Goal: Task Accomplishment & Management: Manage account settings

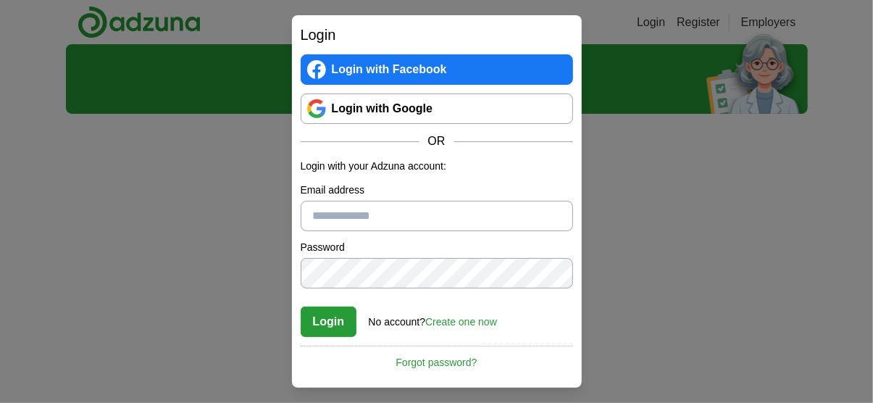
click at [422, 105] on link "Login with Google" at bounding box center [437, 108] width 272 height 30
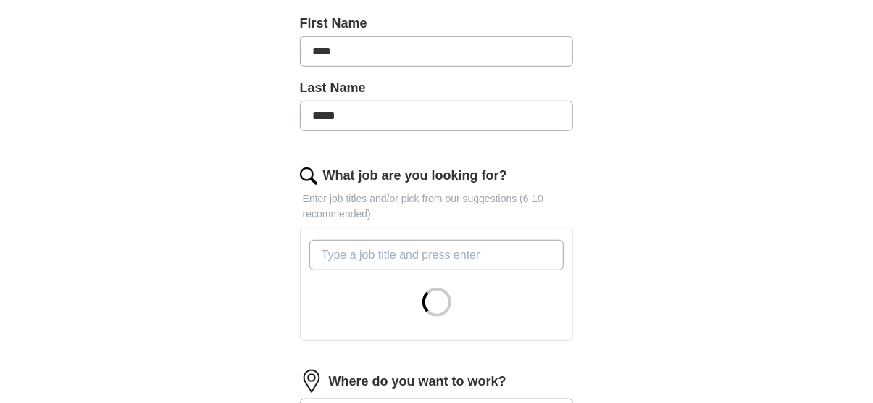
scroll to position [435, 0]
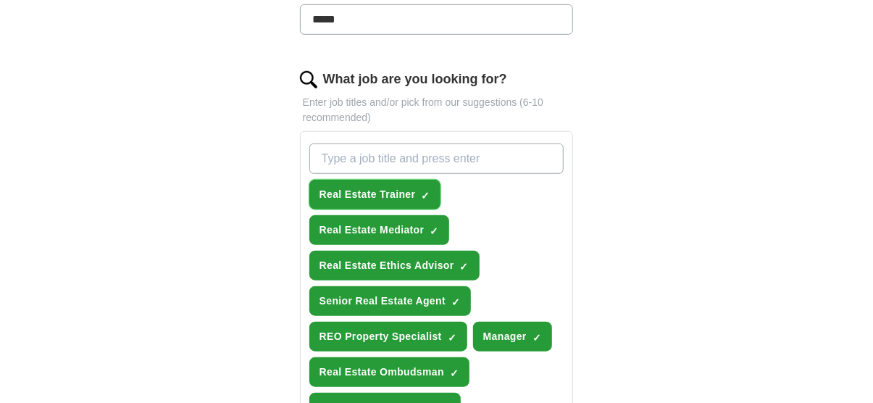
click at [402, 189] on span "Real Estate Trainer" at bounding box center [368, 194] width 96 height 15
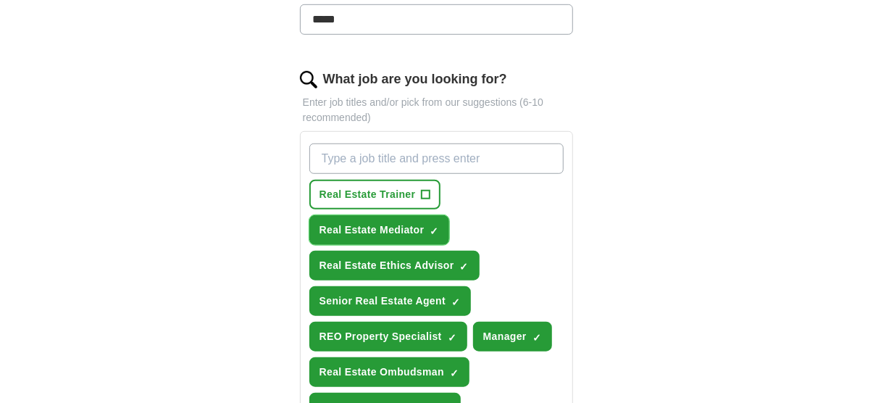
click at [403, 222] on span "Real Estate Mediator" at bounding box center [372, 229] width 105 height 15
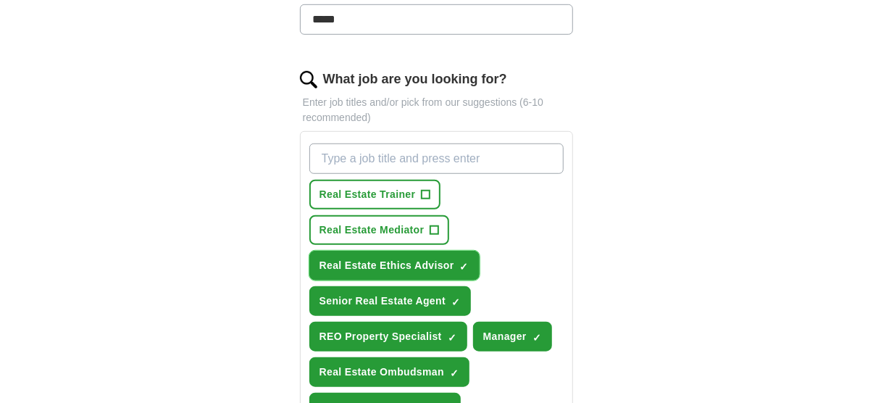
click at [400, 265] on span "Real Estate Ethics Advisor" at bounding box center [387, 265] width 135 height 15
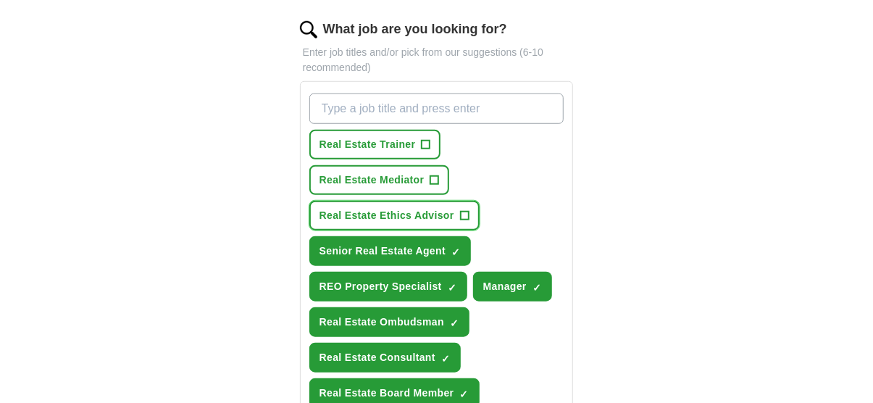
scroll to position [507, 0]
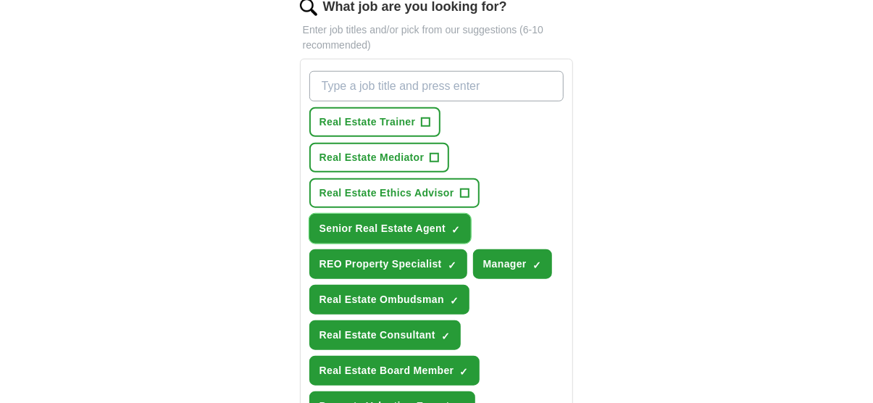
click at [443, 226] on span "Senior Real Estate Agent" at bounding box center [383, 228] width 126 height 15
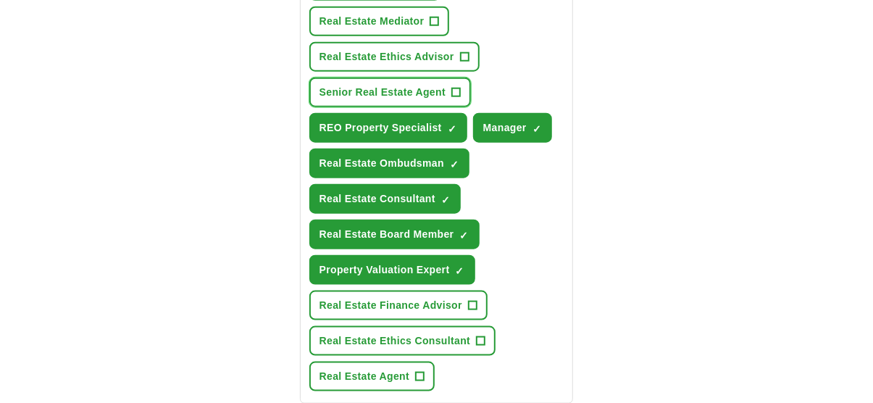
scroll to position [652, 0]
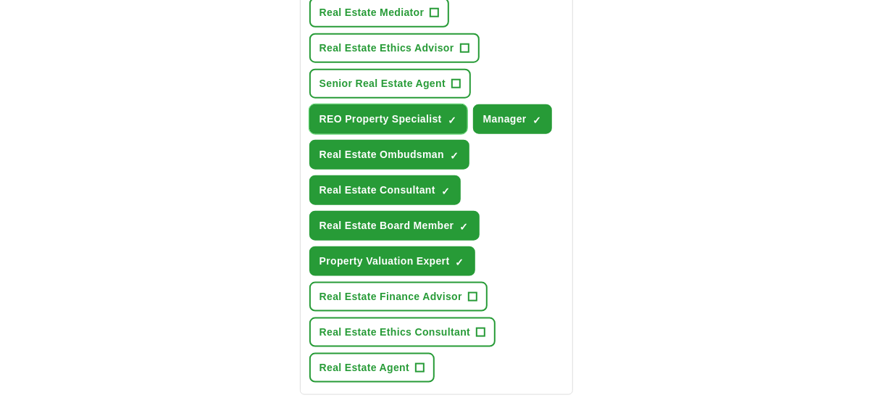
click at [402, 107] on button "REO Property Specialist ✓ ×" at bounding box center [388, 119] width 158 height 30
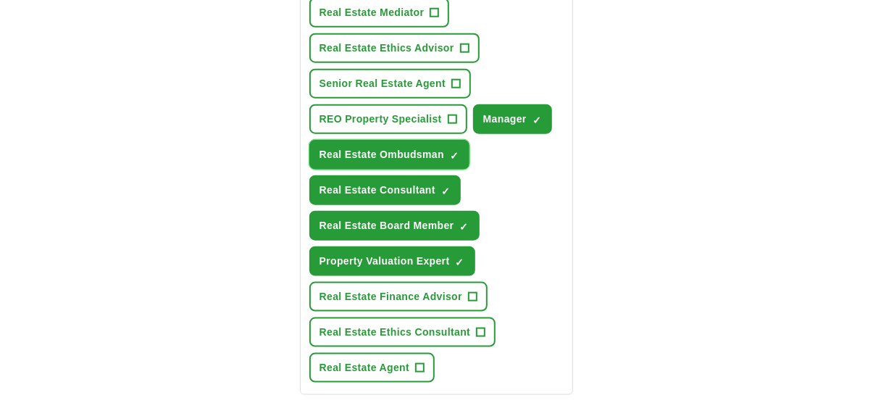
click at [398, 147] on span "Real Estate Ombudsman" at bounding box center [382, 154] width 125 height 15
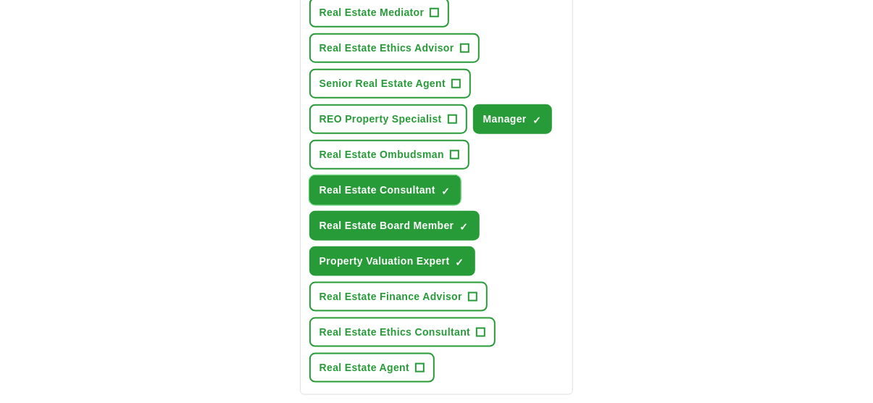
click at [394, 184] on span "Real Estate Consultant" at bounding box center [378, 190] width 116 height 15
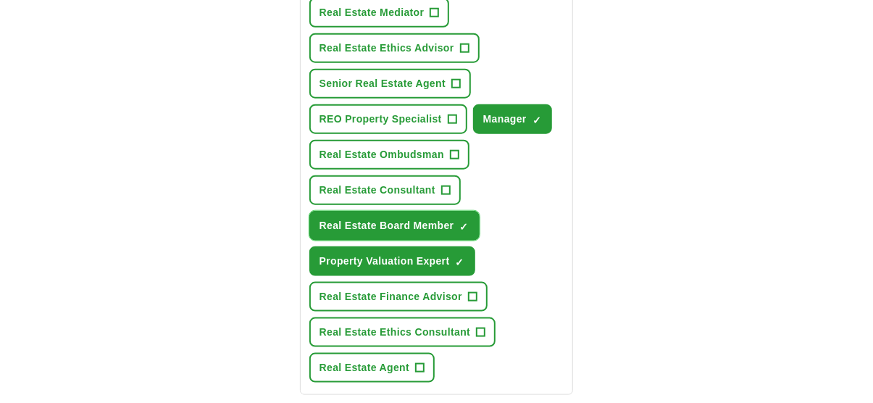
click at [396, 213] on button "Real Estate Board Member ✓ ×" at bounding box center [394, 226] width 170 height 30
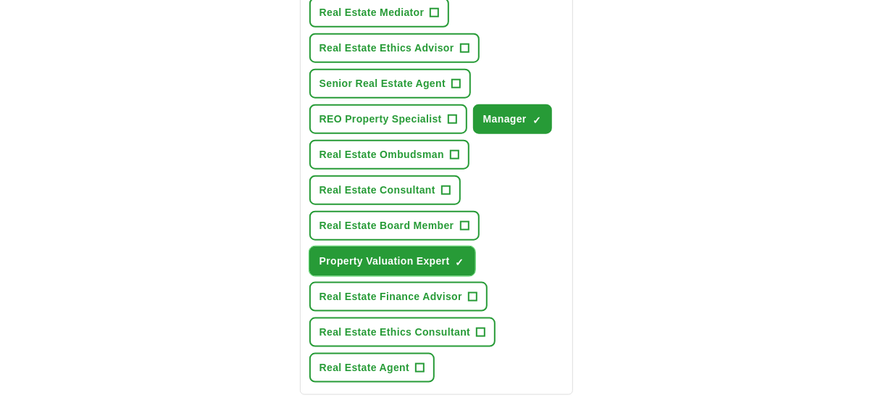
click at [394, 254] on span "Property Valuation Expert" at bounding box center [385, 261] width 130 height 15
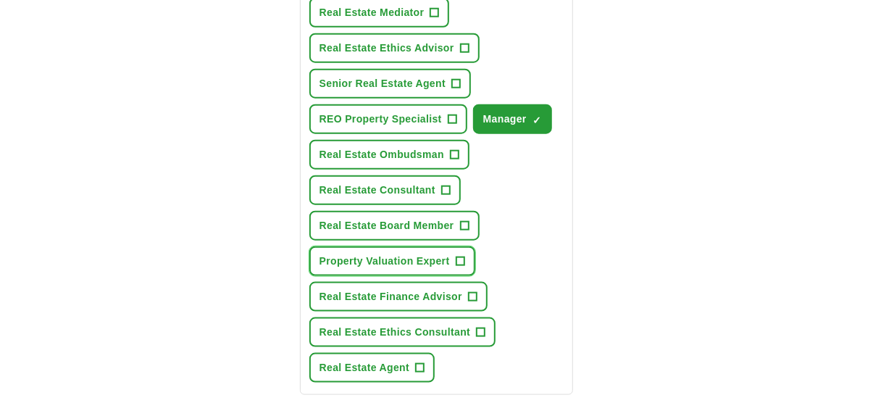
scroll to position [507, 0]
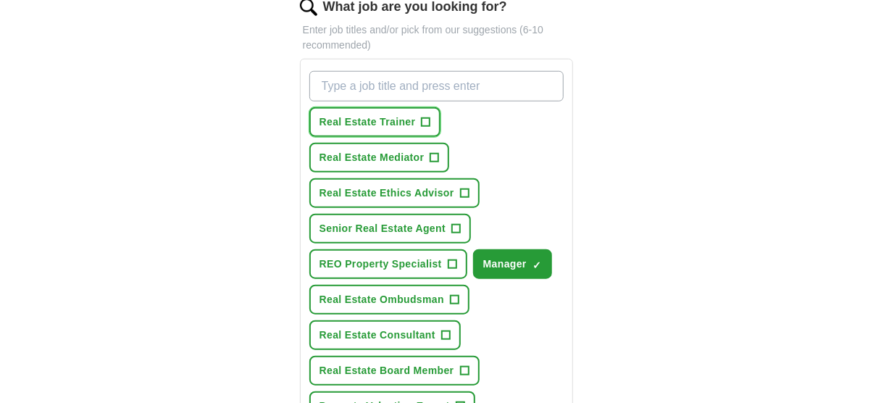
click at [426, 120] on span "+" at bounding box center [426, 123] width 9 height 12
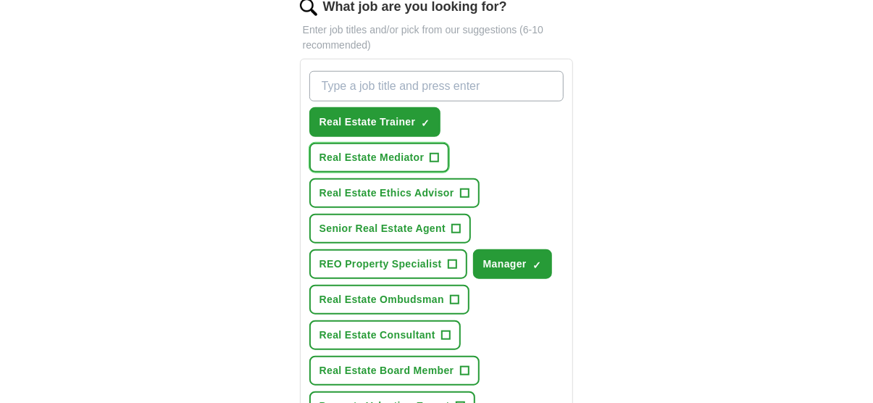
click at [436, 154] on span "+" at bounding box center [434, 158] width 9 height 12
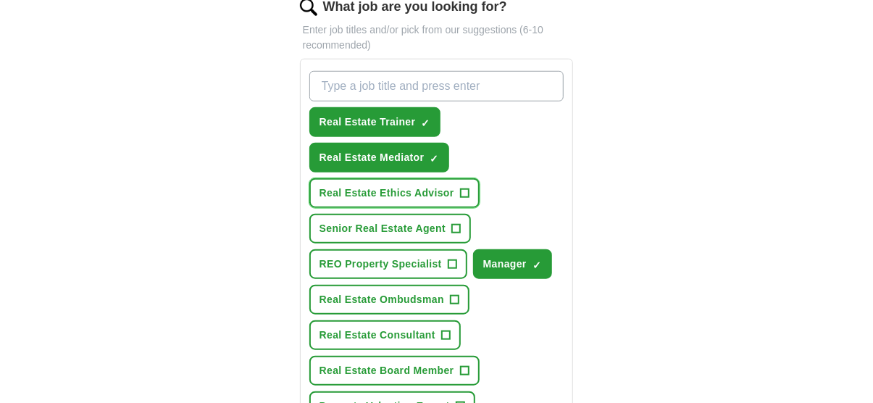
click at [466, 188] on span "+" at bounding box center [464, 194] width 9 height 12
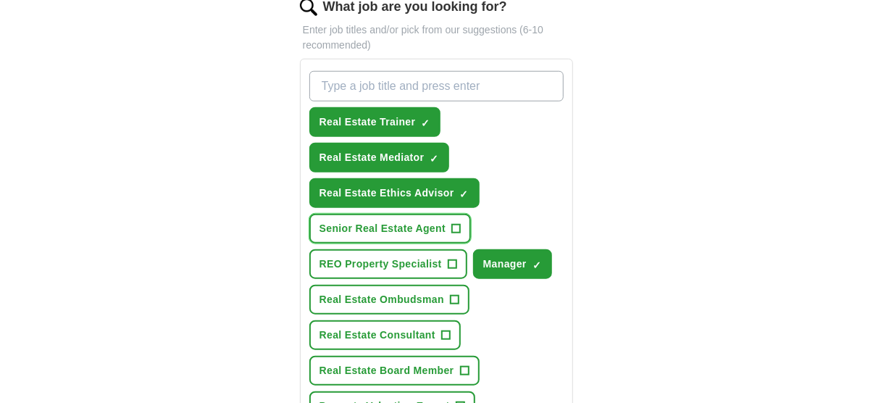
click at [453, 223] on span "+" at bounding box center [456, 229] width 9 height 12
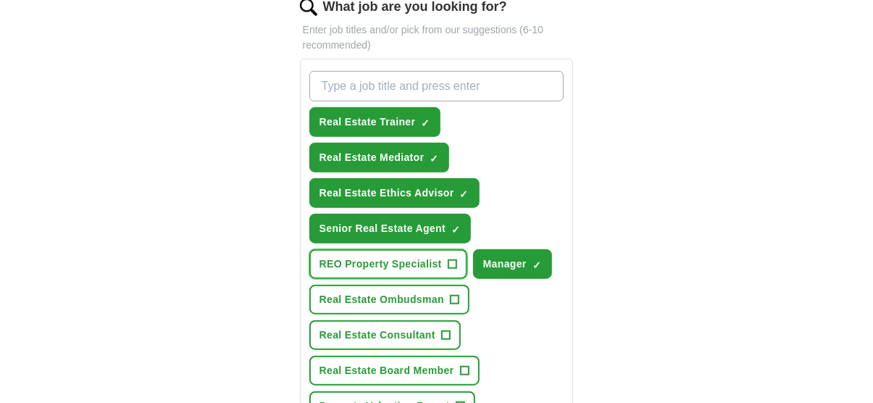
click at [435, 259] on span "REO Property Specialist" at bounding box center [381, 263] width 122 height 15
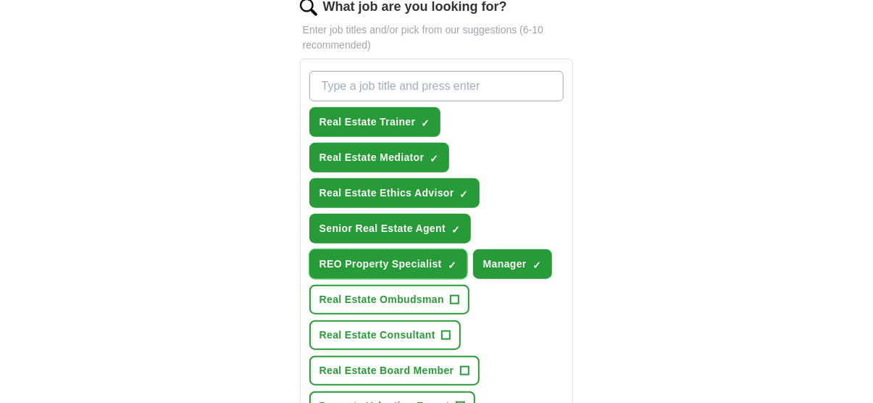
scroll to position [580, 0]
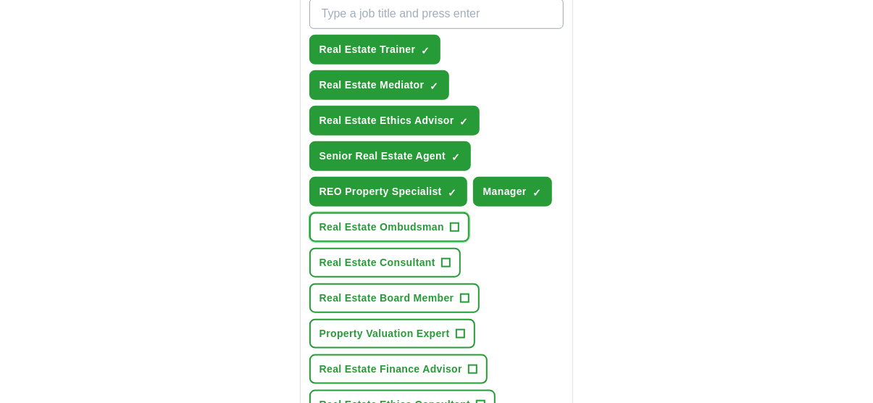
click at [454, 225] on span "+" at bounding box center [454, 228] width 9 height 12
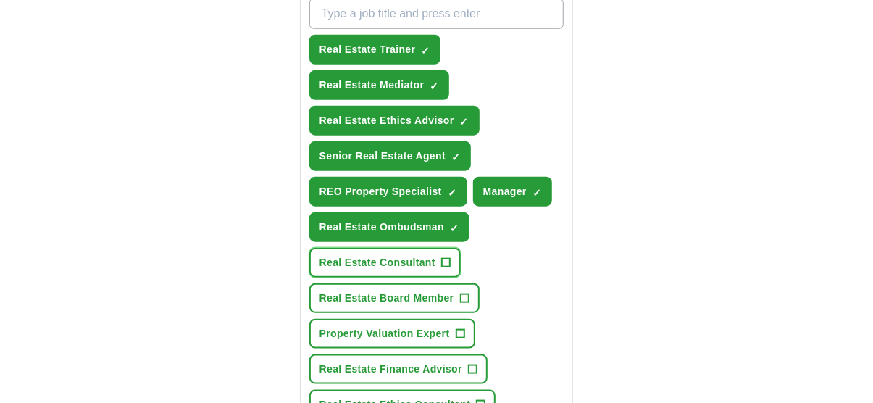
click at [436, 254] on button "Real Estate Consultant +" at bounding box center [384, 263] width 151 height 30
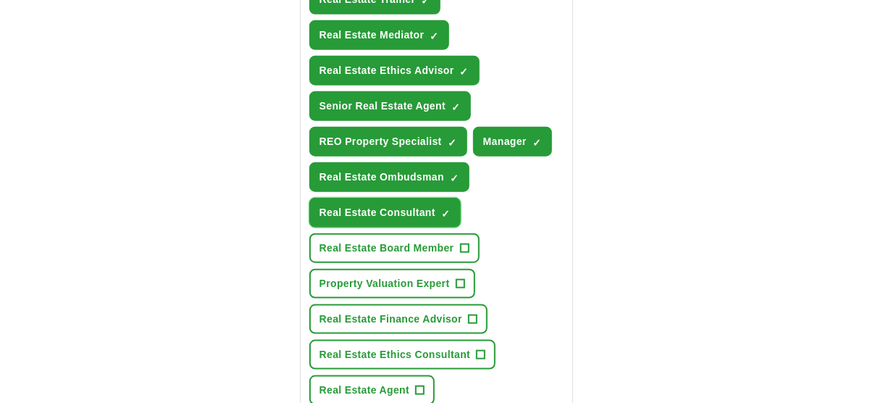
scroll to position [652, 0]
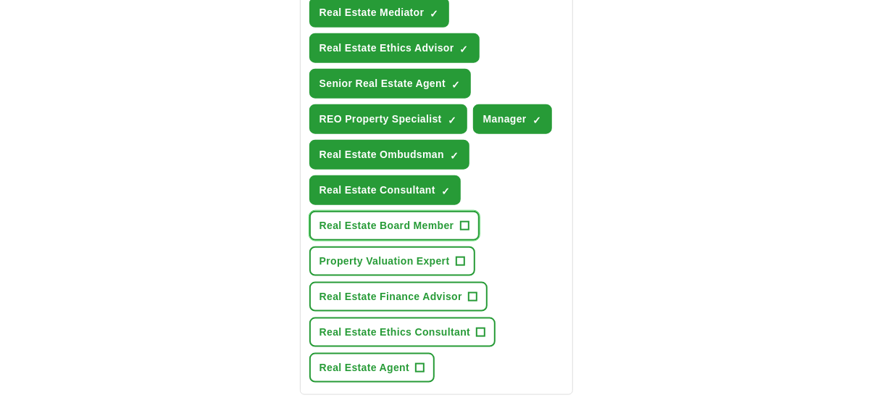
click at [462, 220] on span "+" at bounding box center [464, 226] width 9 height 12
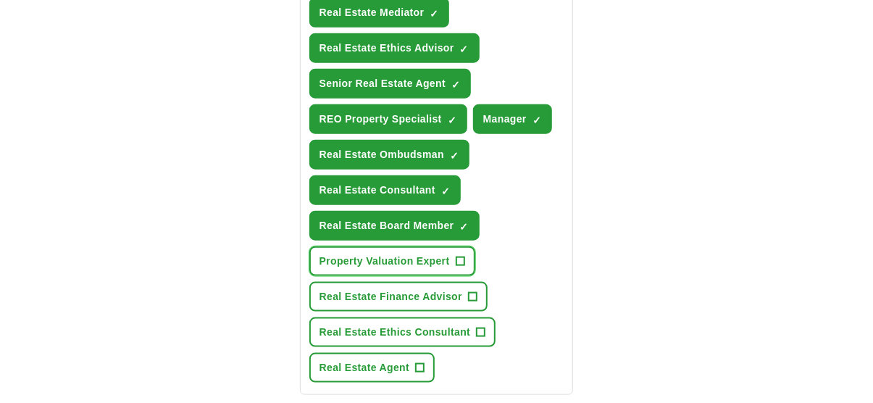
click at [453, 257] on button "Property Valuation Expert +" at bounding box center [392, 261] width 166 height 30
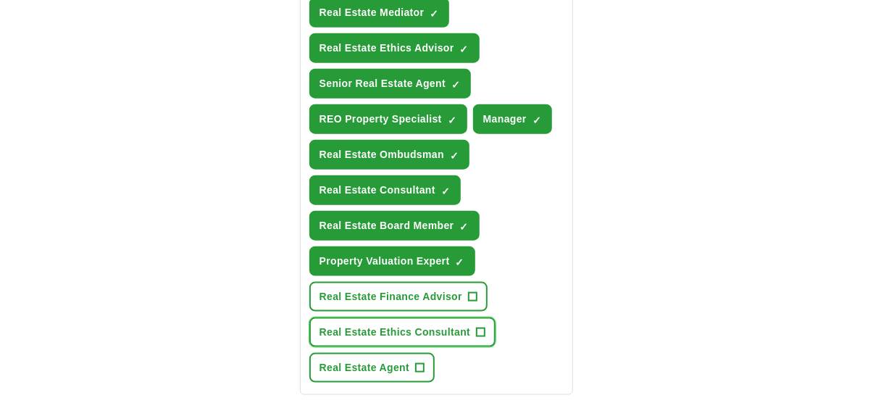
click at [483, 327] on span "+" at bounding box center [481, 333] width 9 height 12
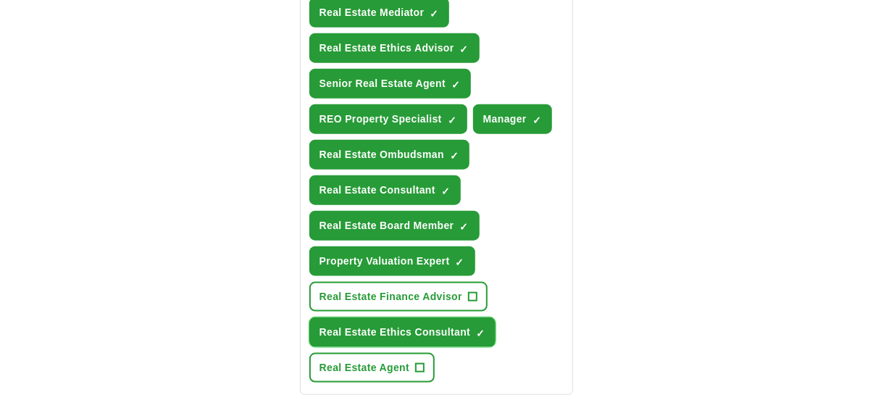
scroll to position [725, 0]
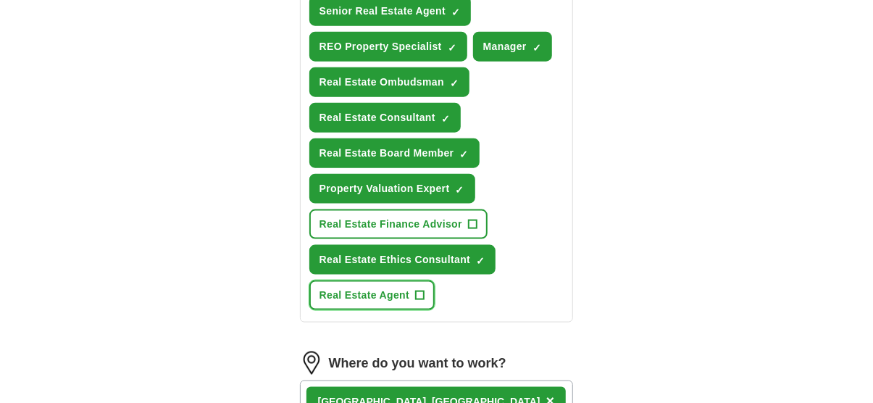
click at [427, 292] on button "Real Estate Agent +" at bounding box center [371, 295] width 125 height 30
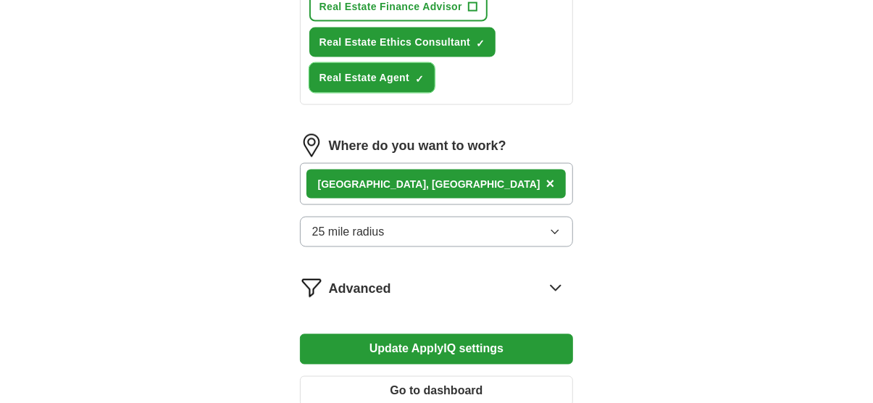
scroll to position [1014, 0]
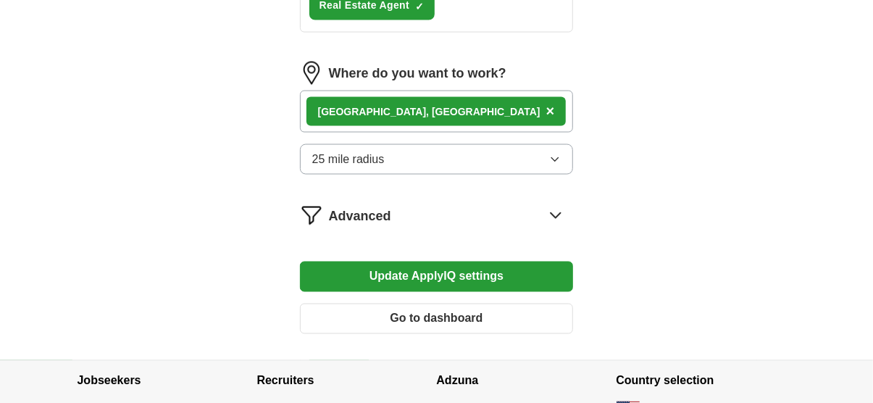
click at [445, 268] on button "Update ApplyIQ settings" at bounding box center [437, 277] width 274 height 30
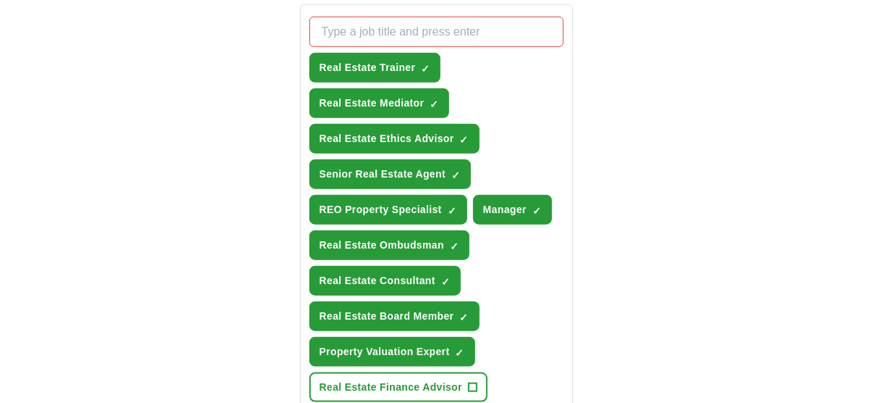
scroll to position [580, 0]
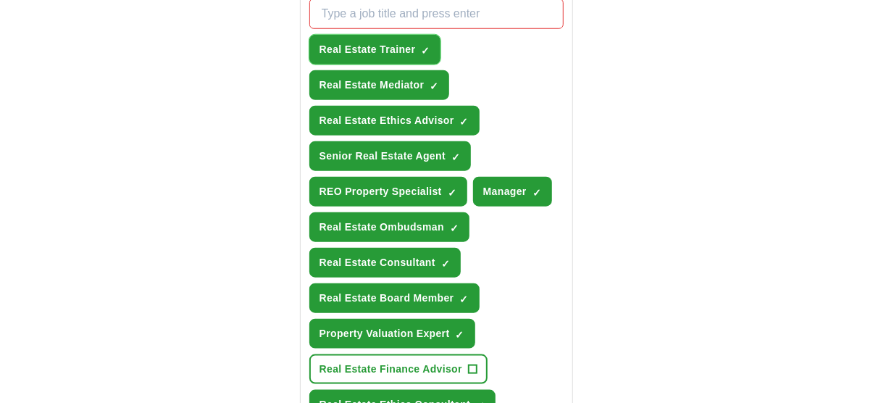
drag, startPoint x: 426, startPoint y: 47, endPoint x: 433, endPoint y: 78, distance: 31.3
click at [0, 0] on span "×" at bounding box center [0, 0] width 0 height 0
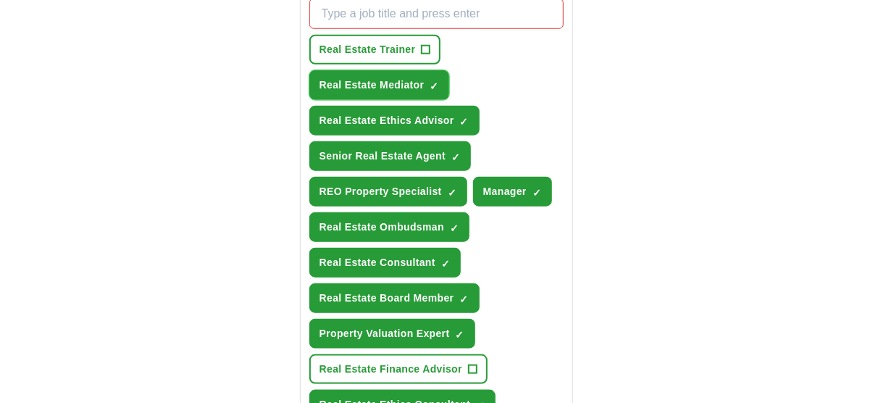
click at [0, 0] on span "×" at bounding box center [0, 0] width 0 height 0
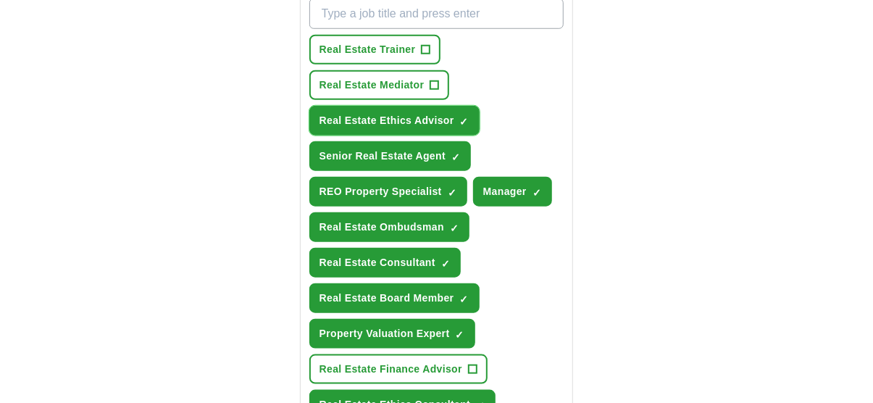
click at [455, 114] on button "Real Estate Ethics Advisor ✓ ×" at bounding box center [394, 121] width 170 height 30
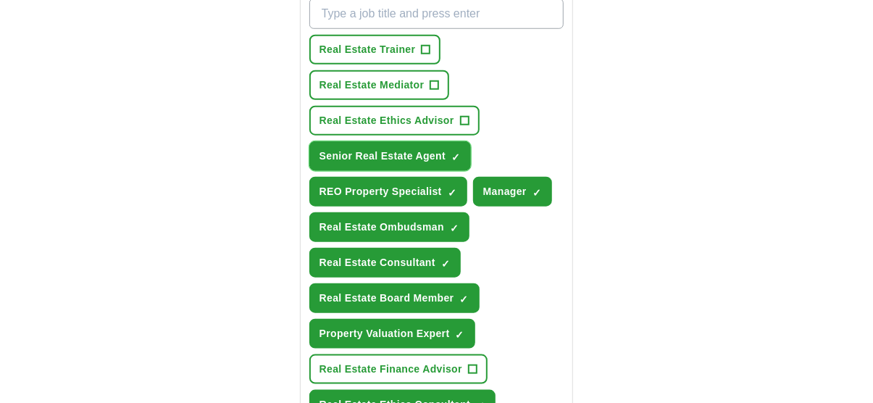
click at [0, 0] on span "×" at bounding box center [0, 0] width 0 height 0
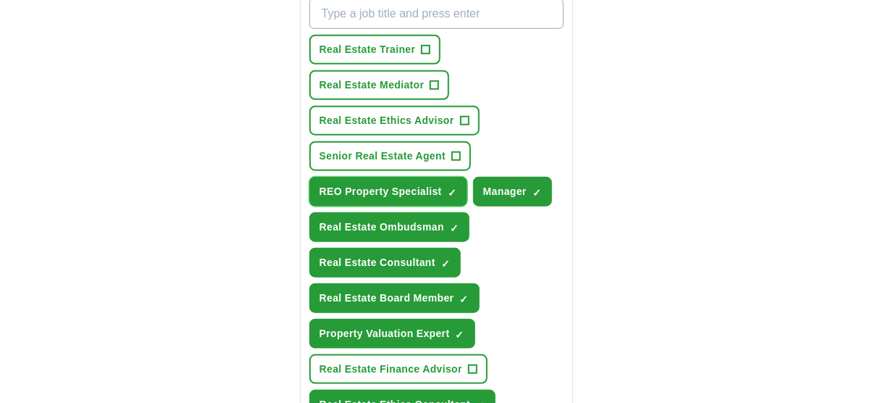
click at [0, 0] on span "×" at bounding box center [0, 0] width 0 height 0
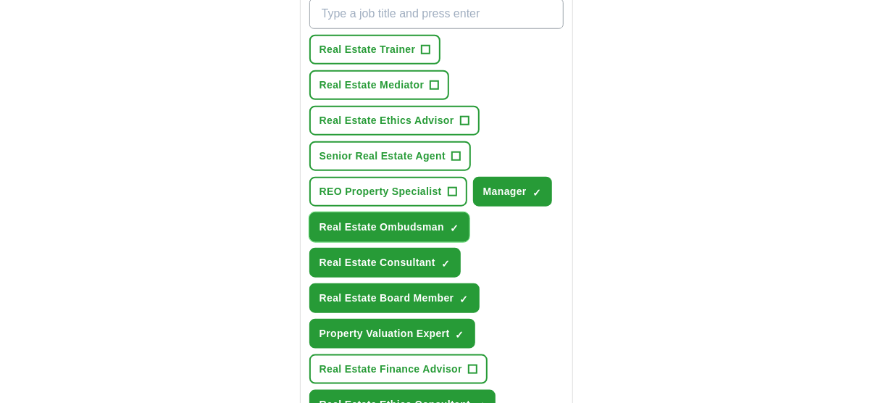
click at [0, 0] on span "×" at bounding box center [0, 0] width 0 height 0
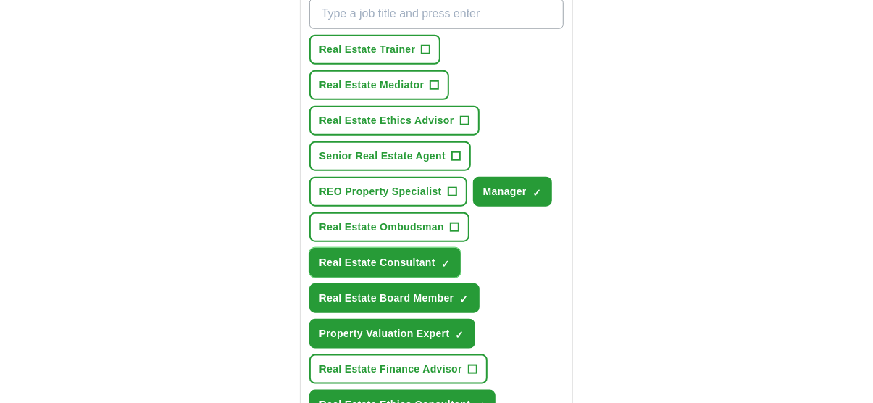
click at [0, 0] on span "×" at bounding box center [0, 0] width 0 height 0
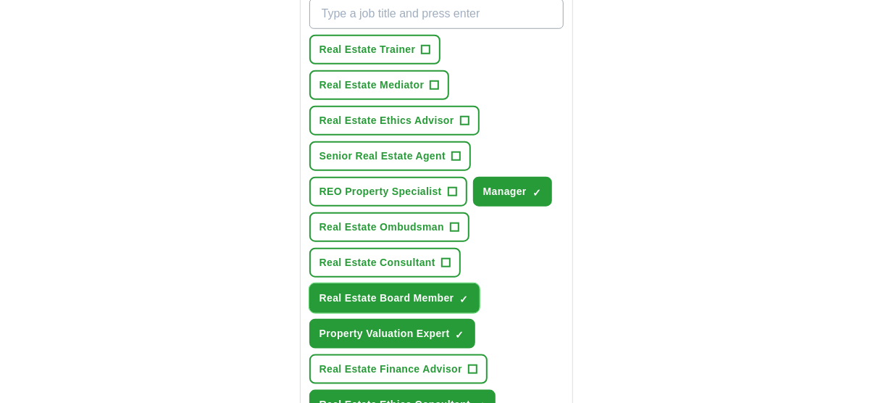
click at [470, 293] on button "Real Estate Board Member ✓ ×" at bounding box center [394, 298] width 170 height 30
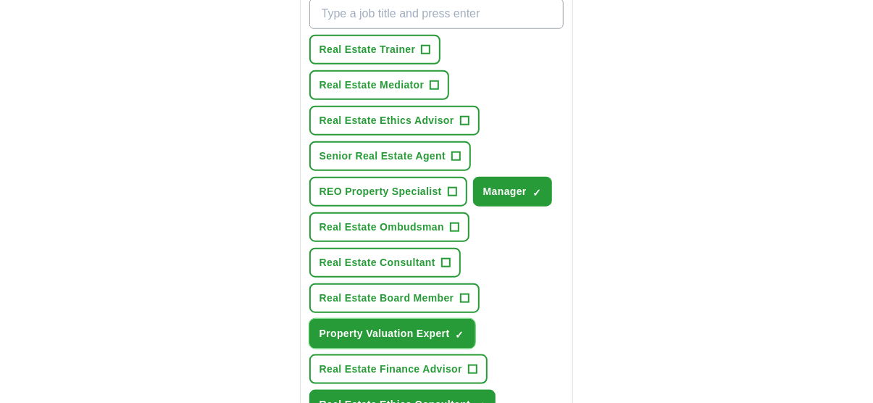
click at [0, 0] on span "×" at bounding box center [0, 0] width 0 height 0
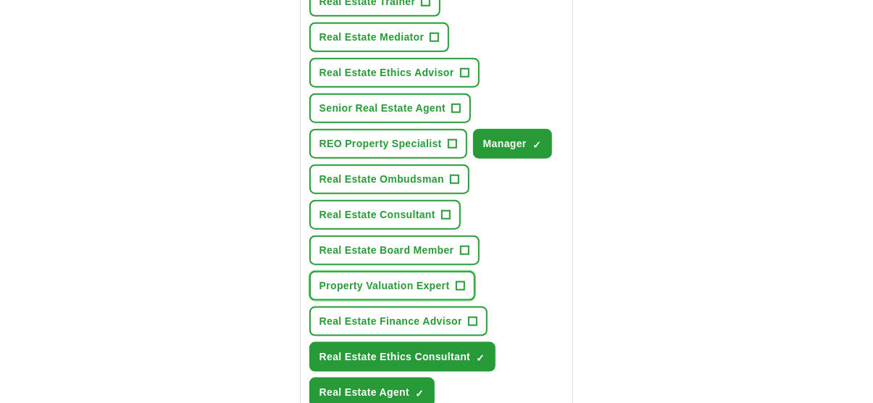
scroll to position [652, 0]
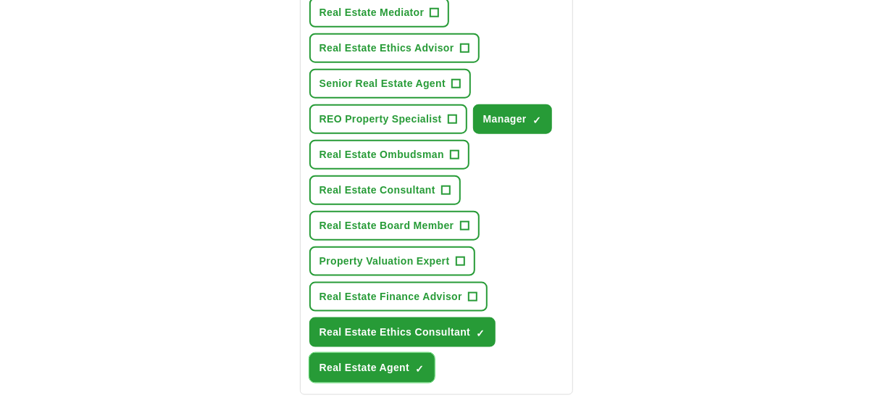
click at [414, 359] on button "Real Estate Agent ✓ ×" at bounding box center [371, 368] width 125 height 30
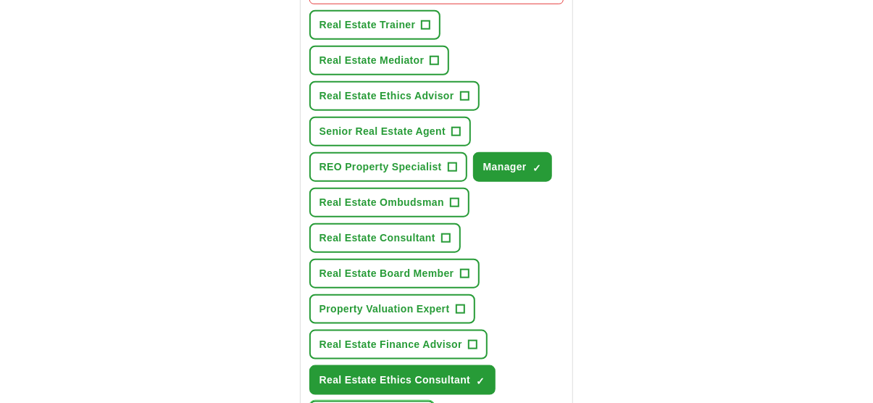
scroll to position [507, 0]
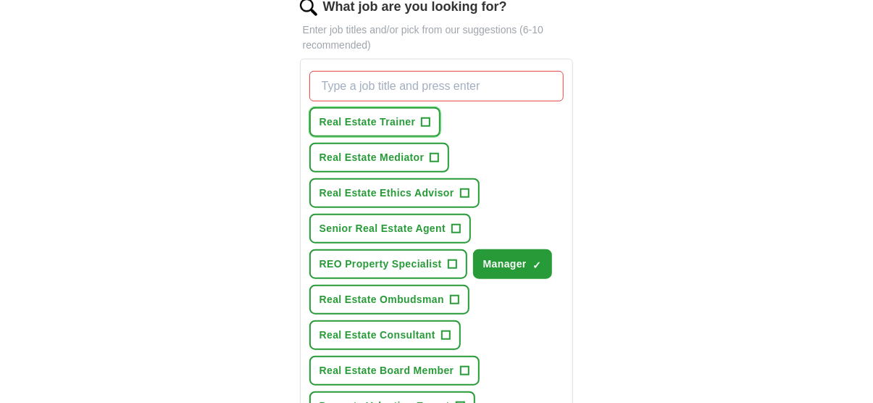
click at [422, 121] on span "+" at bounding box center [426, 123] width 9 height 12
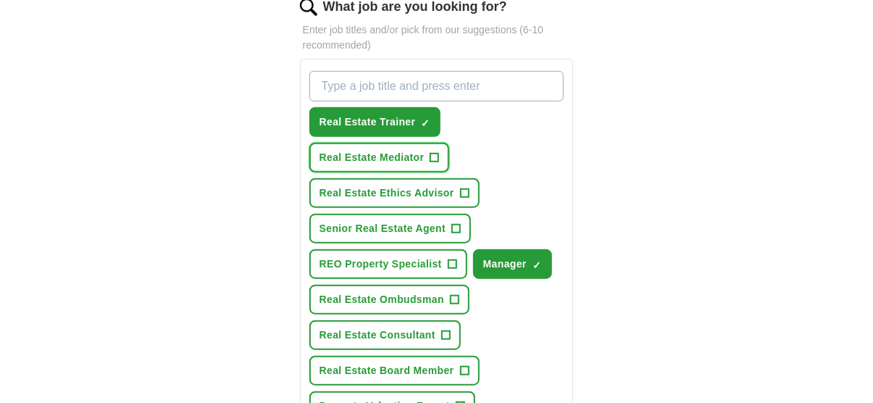
click at [436, 156] on span "+" at bounding box center [434, 158] width 9 height 12
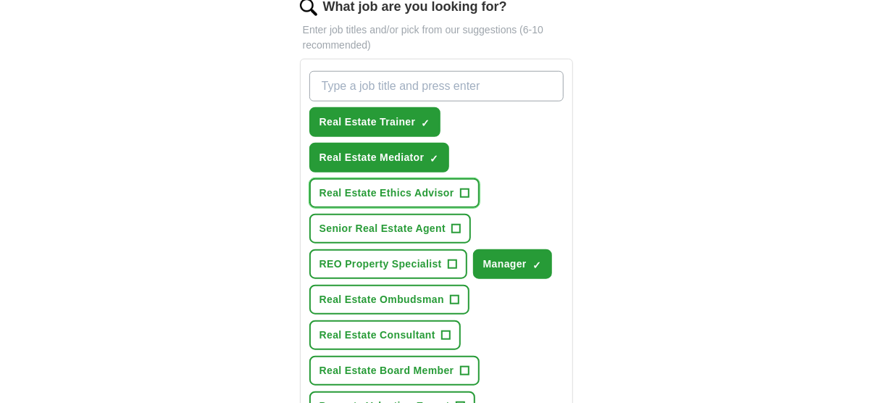
click at [464, 188] on span "+" at bounding box center [464, 194] width 9 height 12
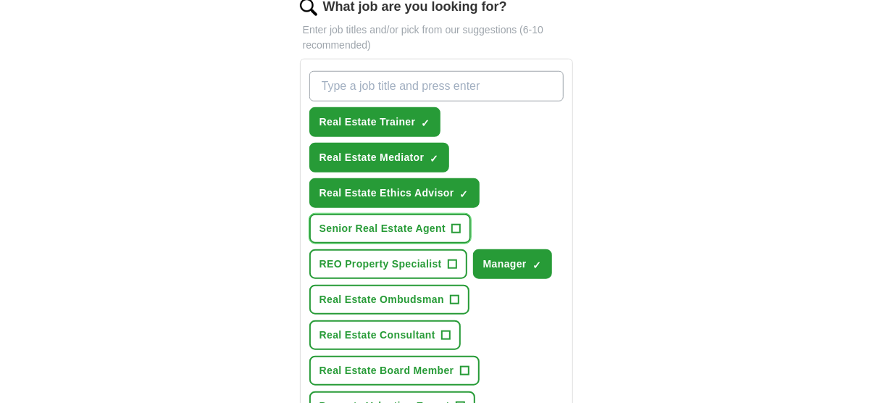
click at [433, 225] on span "Senior Real Estate Agent" at bounding box center [383, 228] width 126 height 15
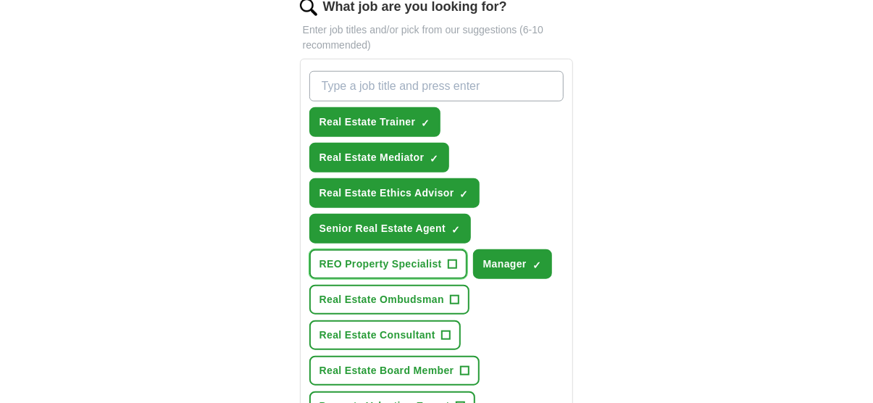
click at [425, 264] on span "REO Property Specialist" at bounding box center [381, 263] width 122 height 15
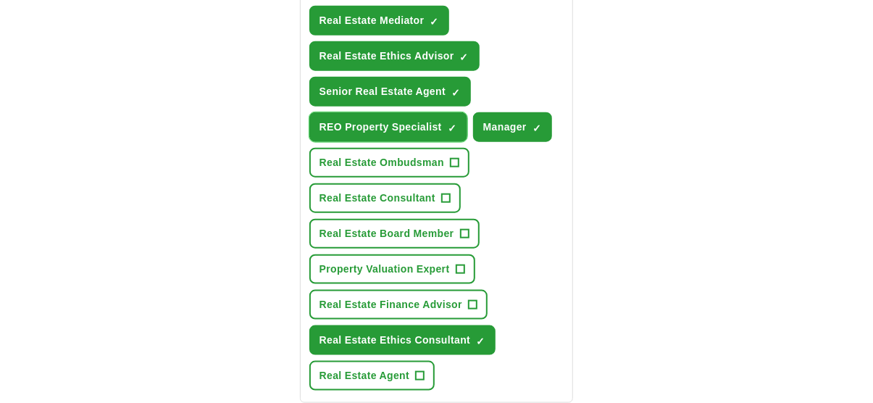
scroll to position [652, 0]
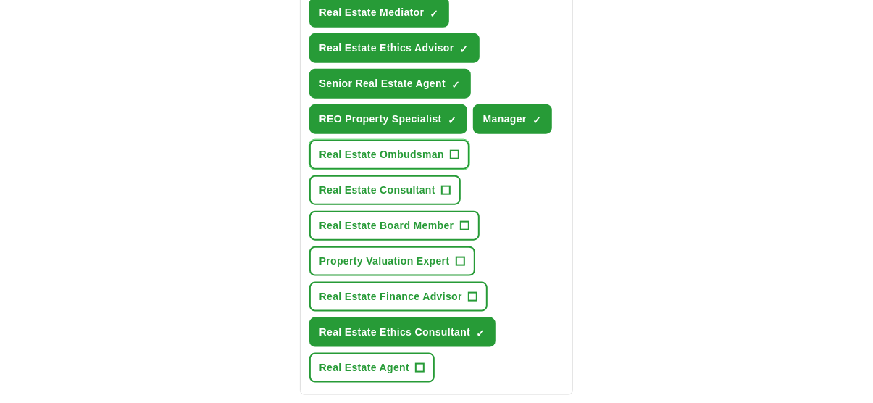
click at [410, 154] on span "Real Estate Ombudsman" at bounding box center [382, 154] width 125 height 15
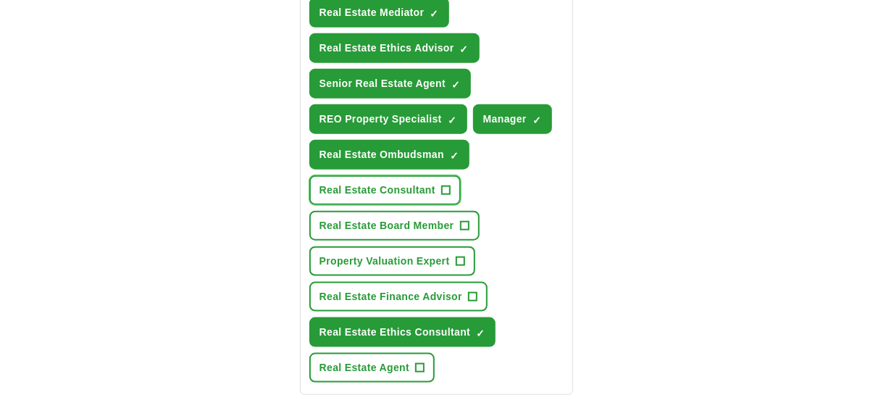
click at [405, 183] on span "Real Estate Consultant" at bounding box center [378, 190] width 116 height 15
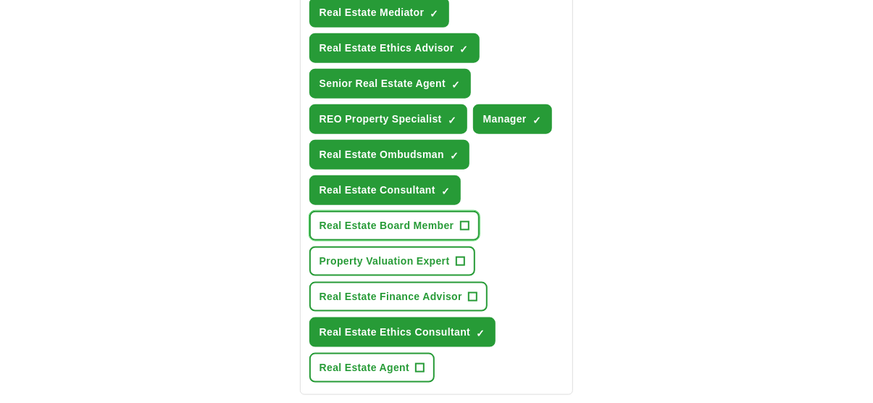
click at [405, 218] on span "Real Estate Board Member" at bounding box center [387, 225] width 135 height 15
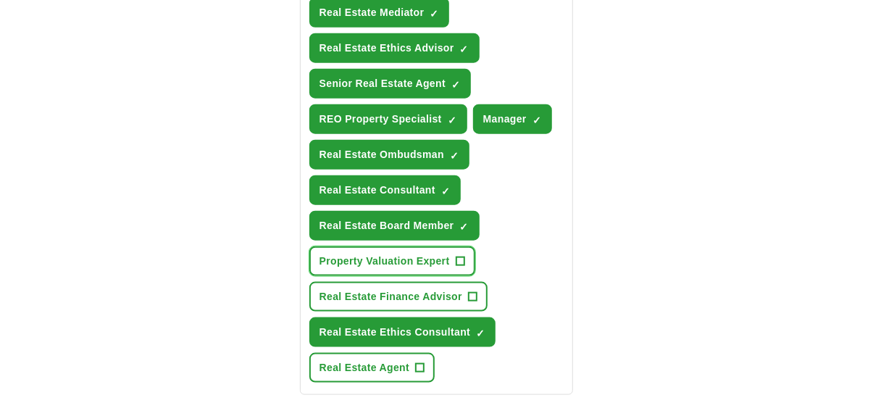
click at [397, 256] on span "Property Valuation Expert" at bounding box center [385, 261] width 130 height 15
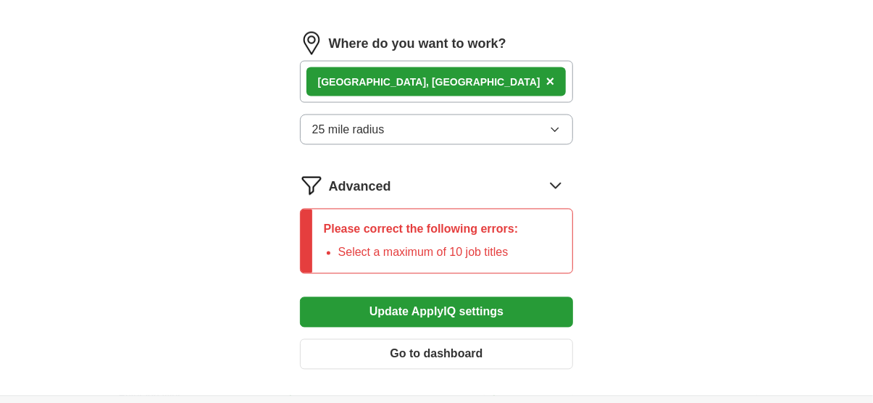
scroll to position [1087, 0]
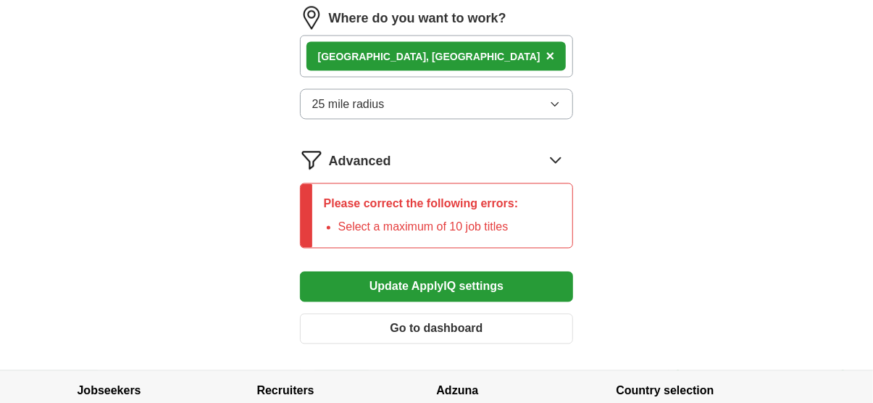
click at [464, 278] on button "Update ApplyIQ settings" at bounding box center [437, 287] width 274 height 30
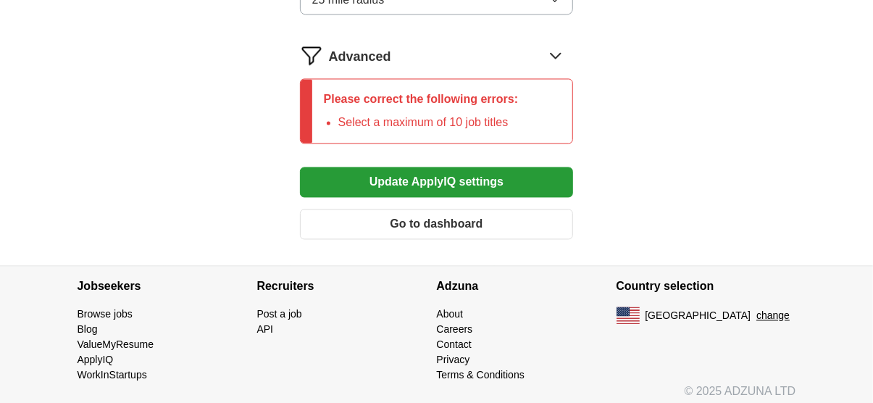
scroll to position [1195, 0]
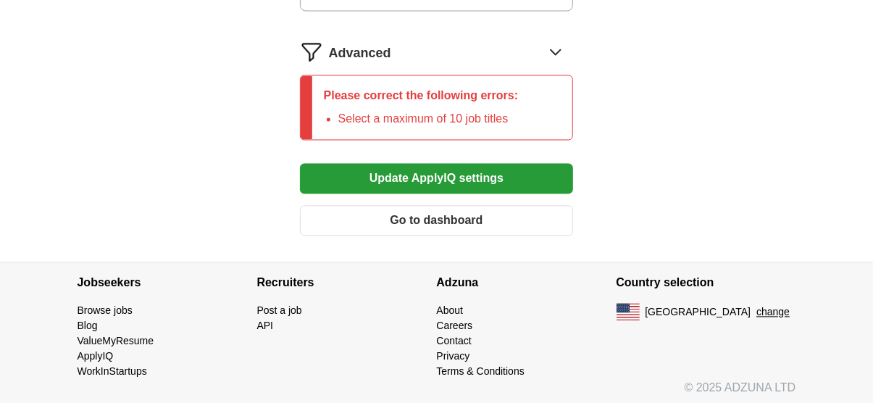
click at [445, 169] on button "Update ApplyIQ settings" at bounding box center [437, 179] width 274 height 30
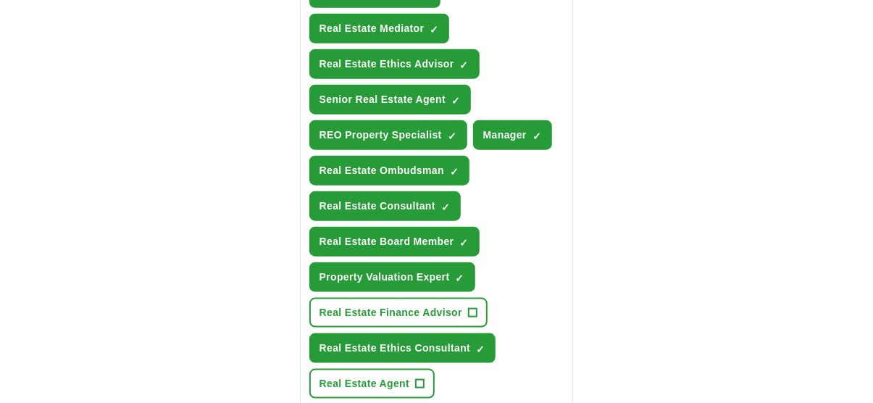
scroll to position [615, 0]
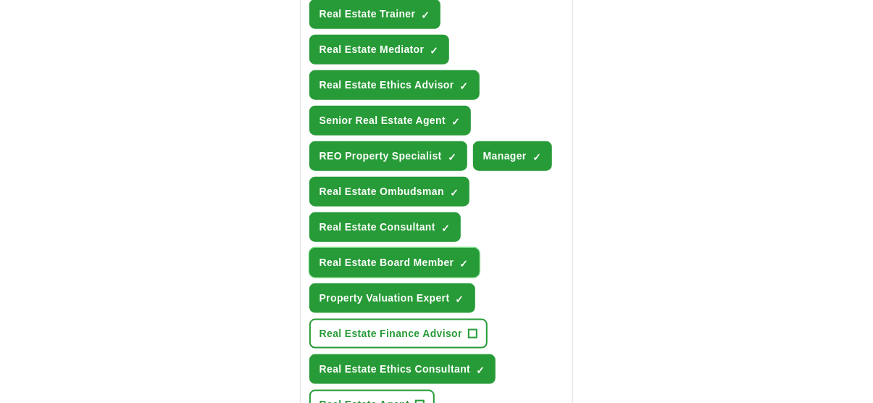
click at [0, 0] on span "×" at bounding box center [0, 0] width 0 height 0
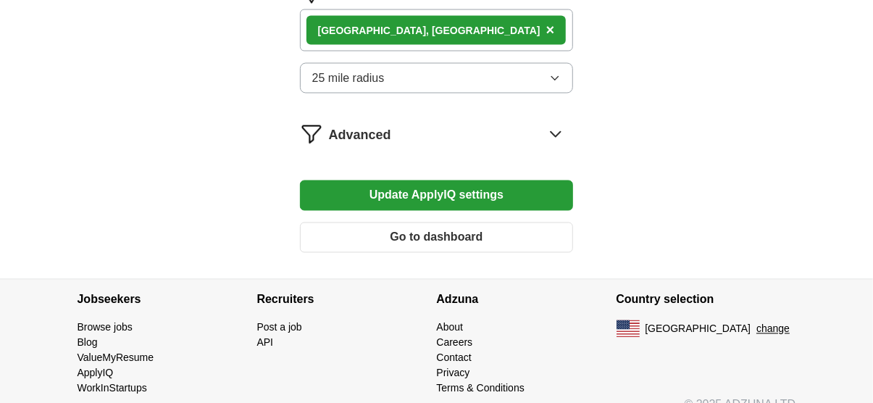
scroll to position [1111, 0]
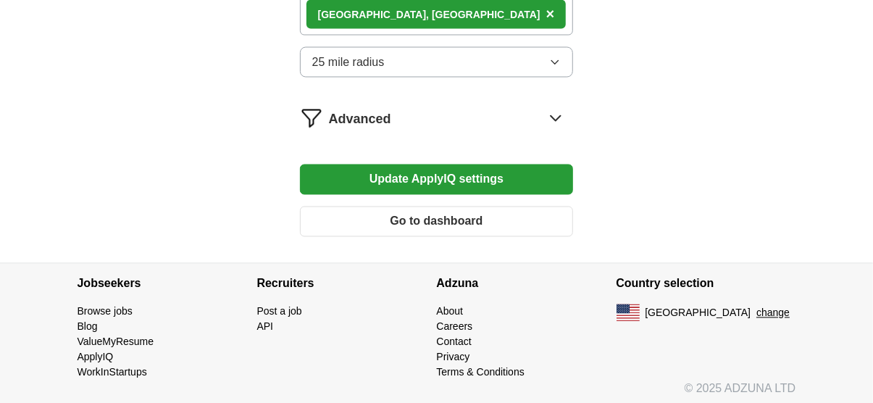
click at [419, 170] on button "Update ApplyIQ settings" at bounding box center [437, 179] width 274 height 30
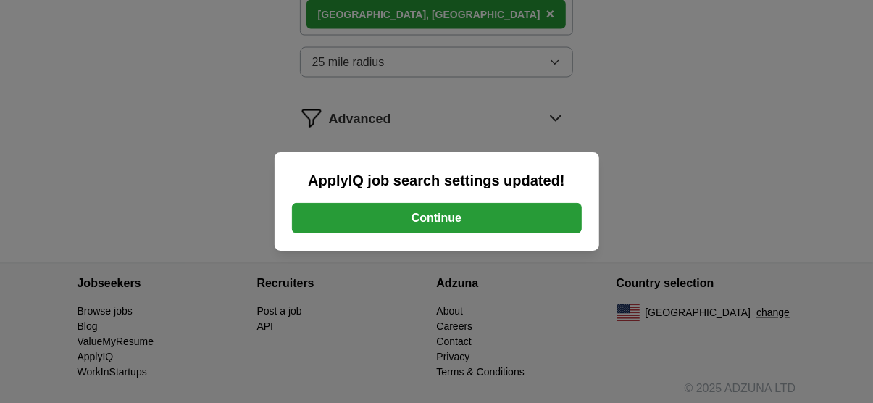
click at [420, 214] on button "Continue" at bounding box center [437, 218] width 290 height 30
